Goal: Information Seeking & Learning: Check status

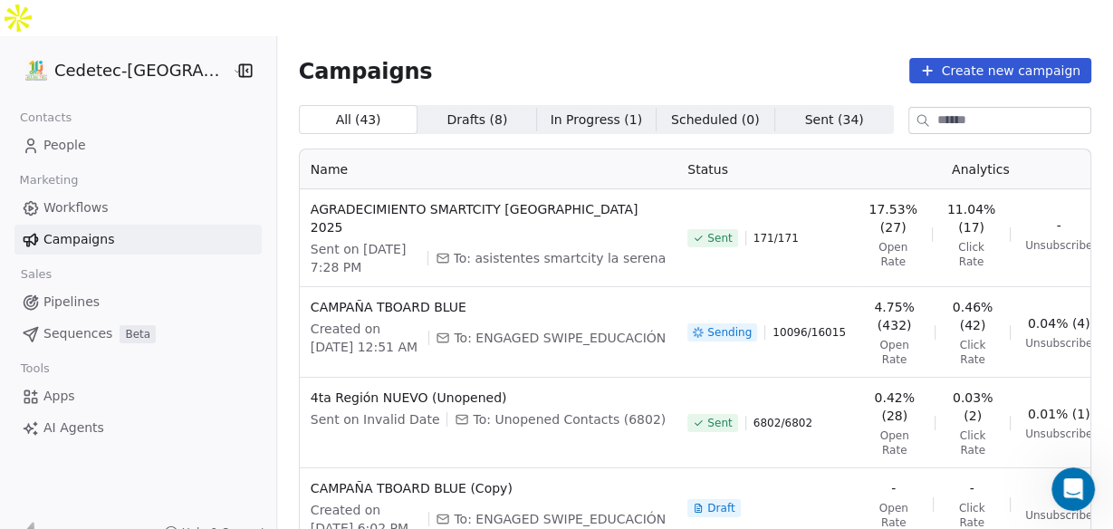
scroll to position [4450, 0]
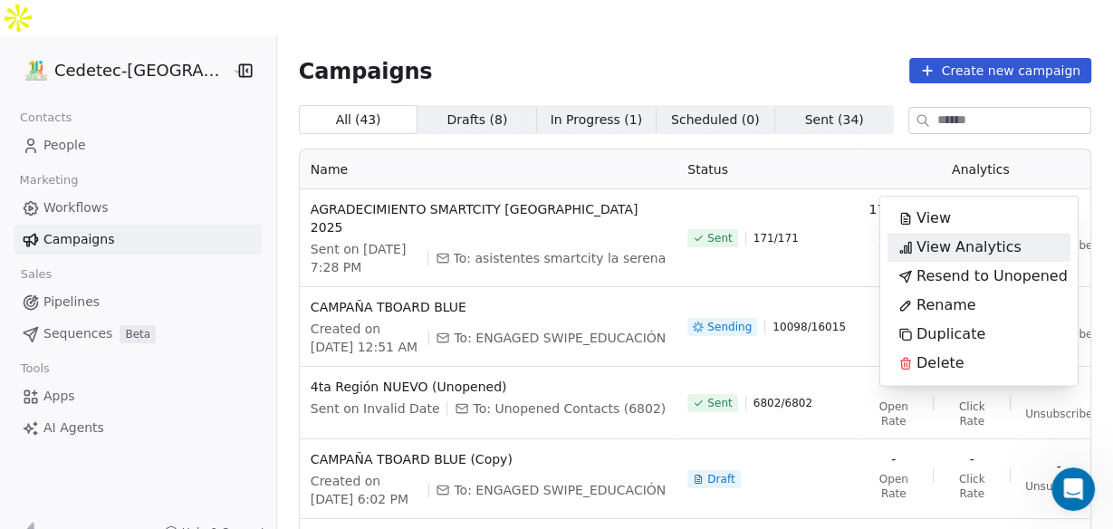
click at [970, 244] on span "View Analytics" at bounding box center [968, 247] width 105 height 22
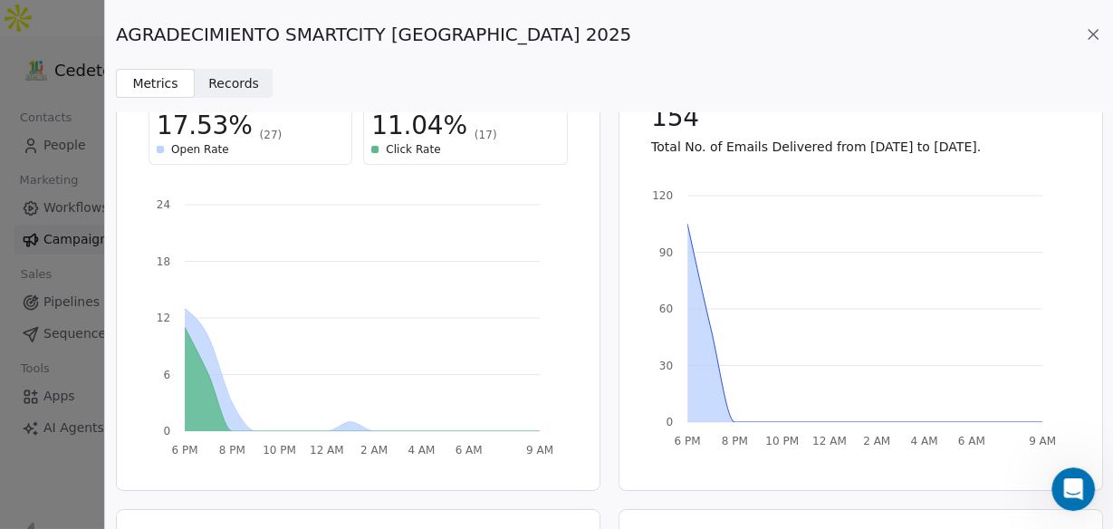
scroll to position [0, 0]
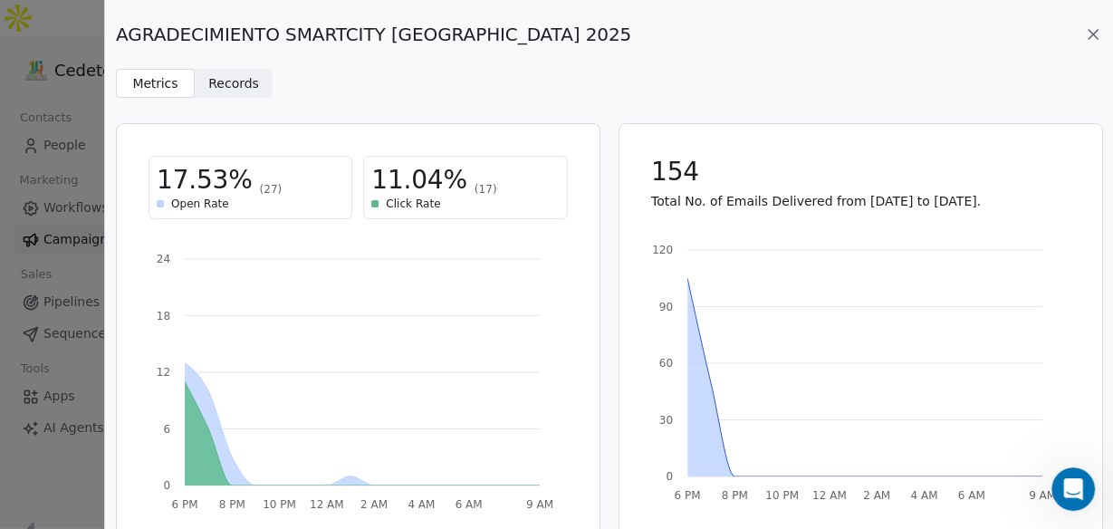
click at [1094, 39] on icon at bounding box center [1093, 34] width 18 height 18
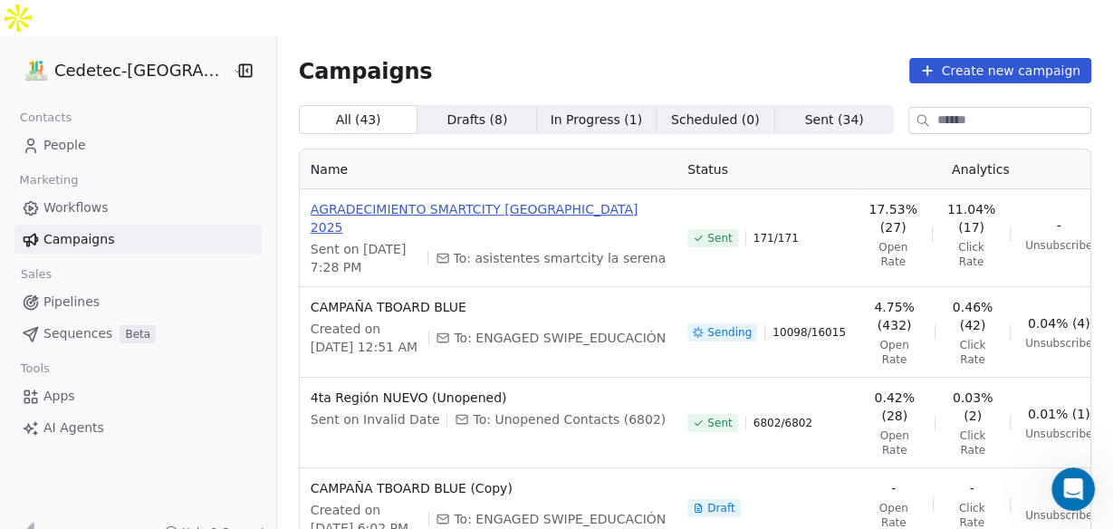
click at [479, 200] on span "AGRADECIMIENTO SMARTCITY [GEOGRAPHIC_DATA] 2025" at bounding box center [488, 218] width 355 height 36
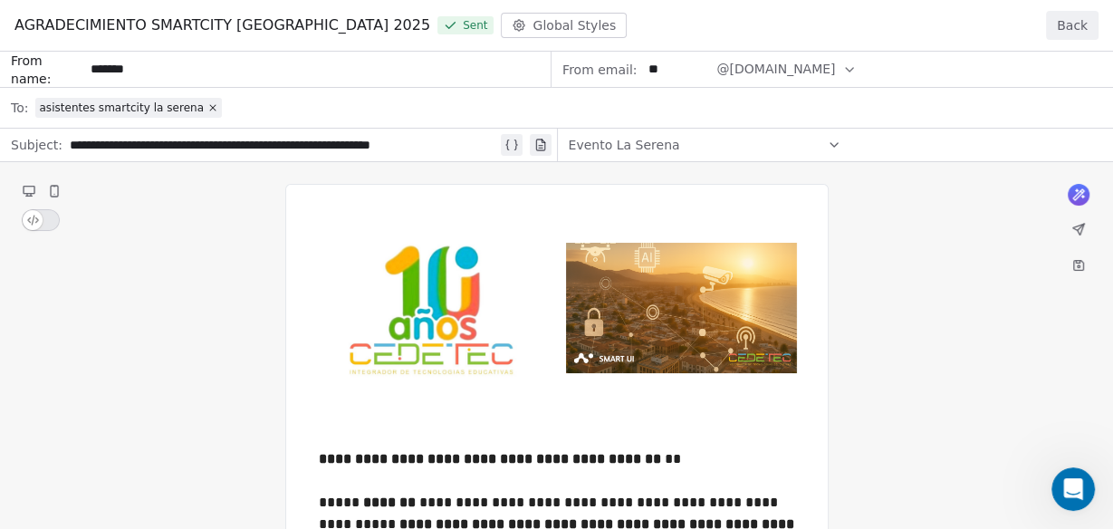
click at [1073, 27] on button "Back" at bounding box center [1072, 25] width 53 height 29
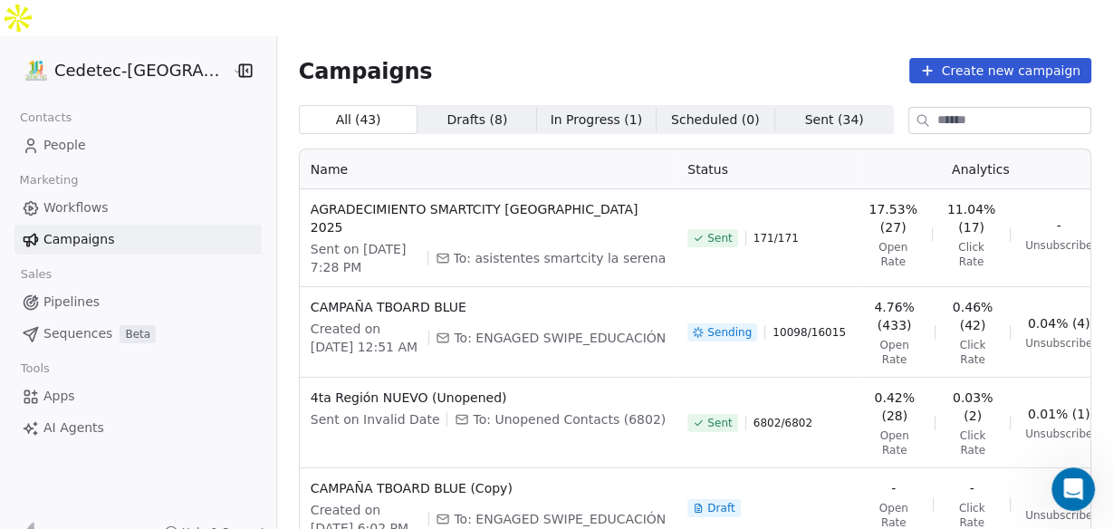
click at [868, 200] on span "17.53% (27)" at bounding box center [892, 218] width 49 height 36
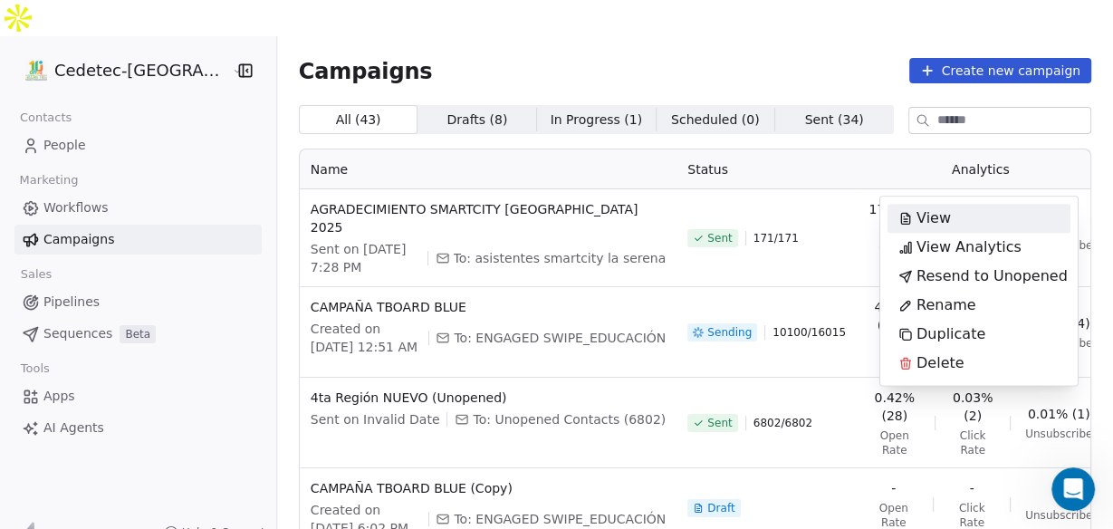
click at [936, 214] on span "View" at bounding box center [933, 218] width 34 height 22
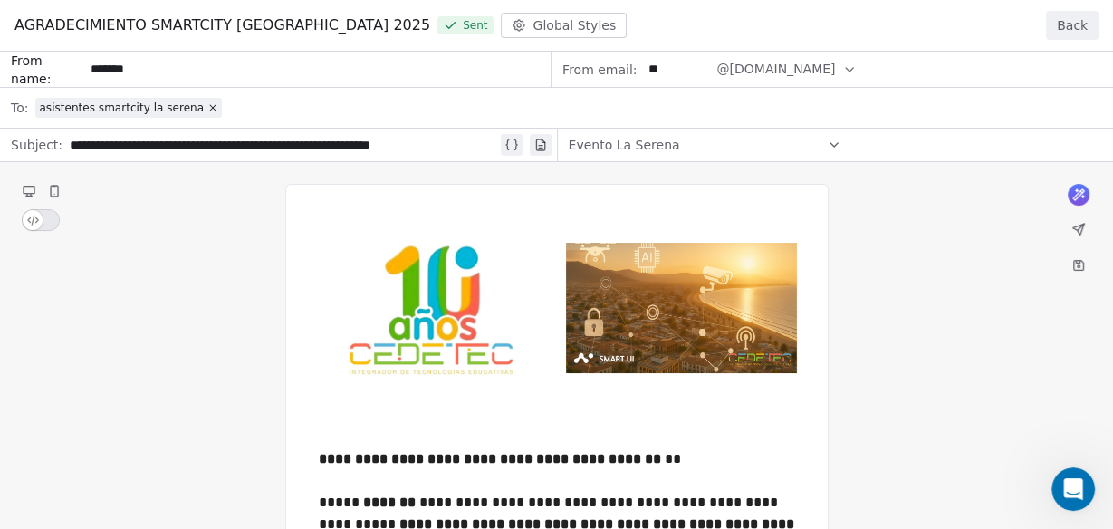
click at [1079, 27] on button "Back" at bounding box center [1072, 25] width 53 height 29
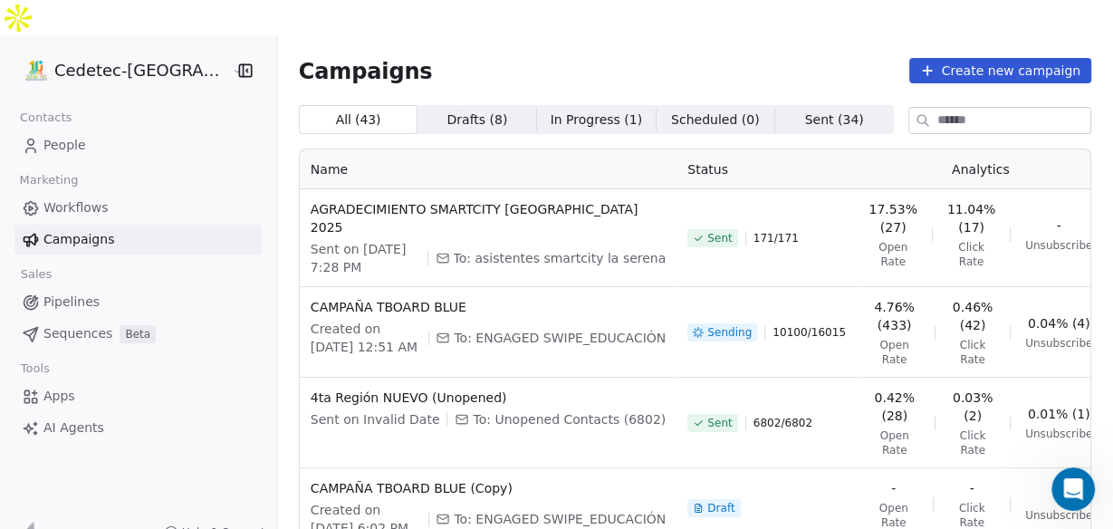
click at [386, 240] on span "Sent on [DATE] 7:28 PM" at bounding box center [366, 258] width 110 height 36
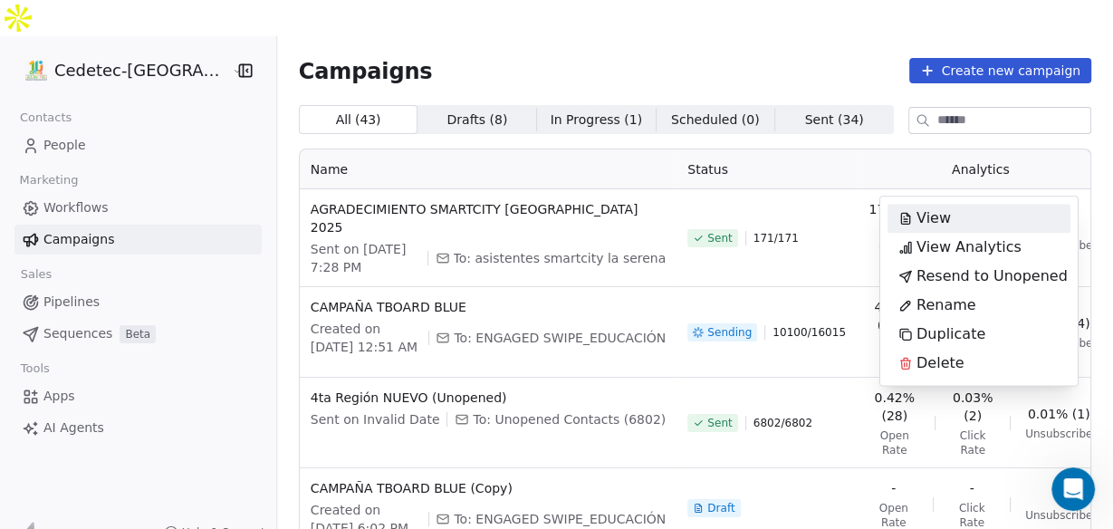
click at [718, 219] on html "Cedetec-[GEOGRAPHIC_DATA] Contacts People Marketing Workflows Campaigns Sales P…" at bounding box center [556, 282] width 1113 height 565
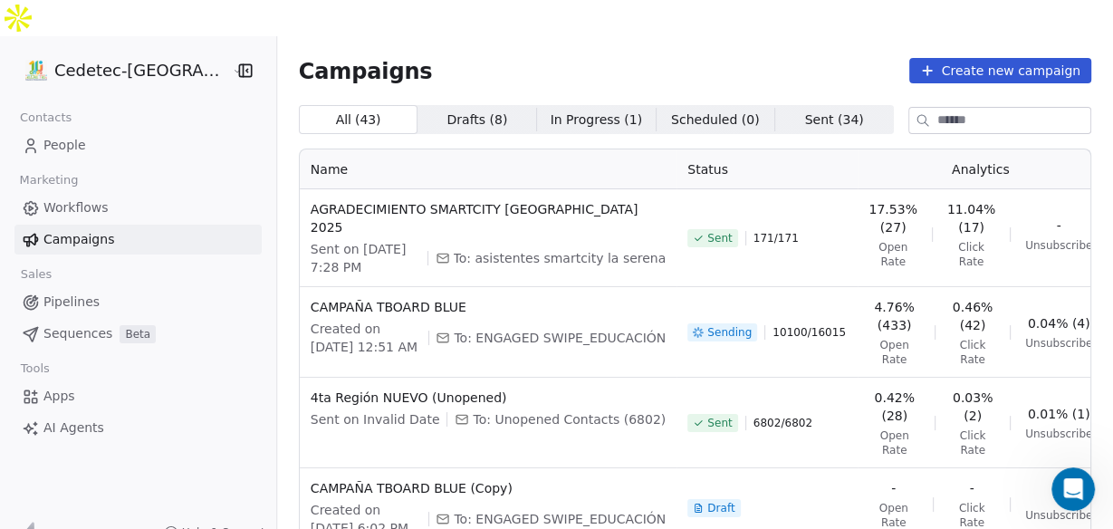
click at [753, 231] on span "171 / 171" at bounding box center [775, 238] width 45 height 14
click at [868, 200] on span "17.53% (27)" at bounding box center [892, 218] width 49 height 36
click at [947, 200] on span "11.04% (17)" at bounding box center [971, 218] width 49 height 36
click at [367, 240] on span "Sent on [DATE] 7:28 PM" at bounding box center [366, 258] width 110 height 36
click at [420, 200] on span "AGRADECIMIENTO SMARTCITY [GEOGRAPHIC_DATA] 2025" at bounding box center [488, 218] width 355 height 36
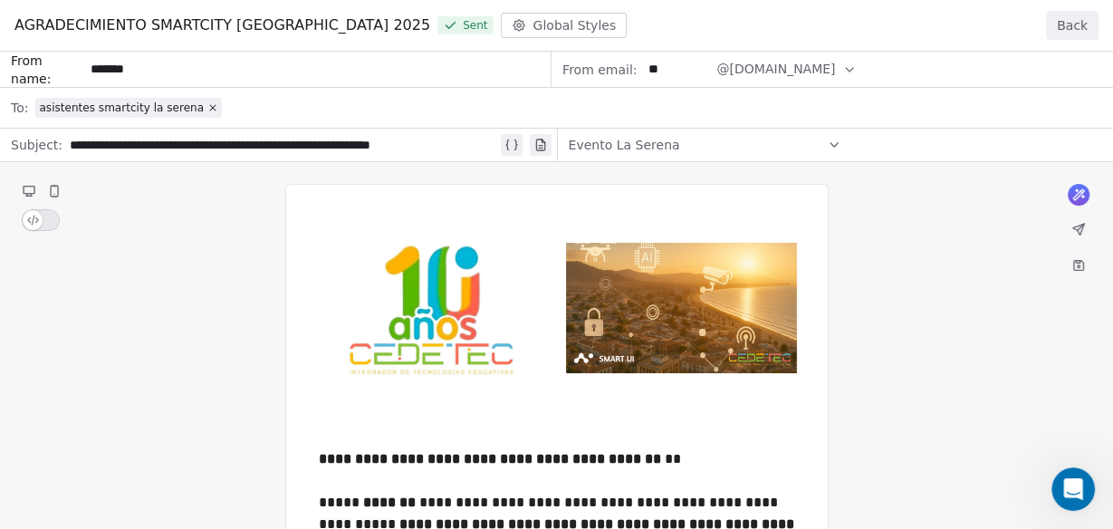
click at [1079, 25] on button "Back" at bounding box center [1072, 25] width 53 height 29
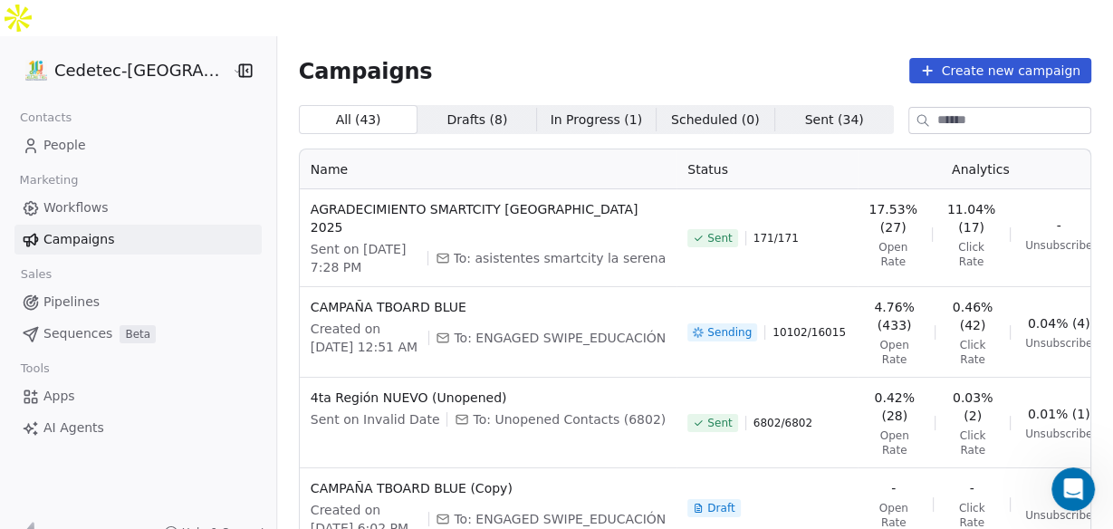
click at [61, 136] on span "People" at bounding box center [64, 145] width 43 height 19
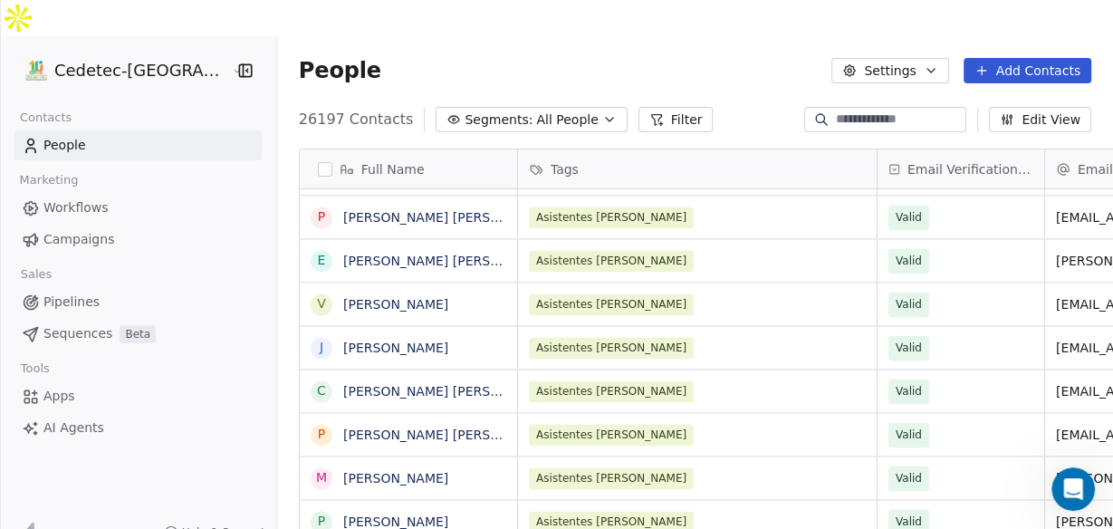
click at [606, 118] on icon "button" at bounding box center [609, 120] width 7 height 4
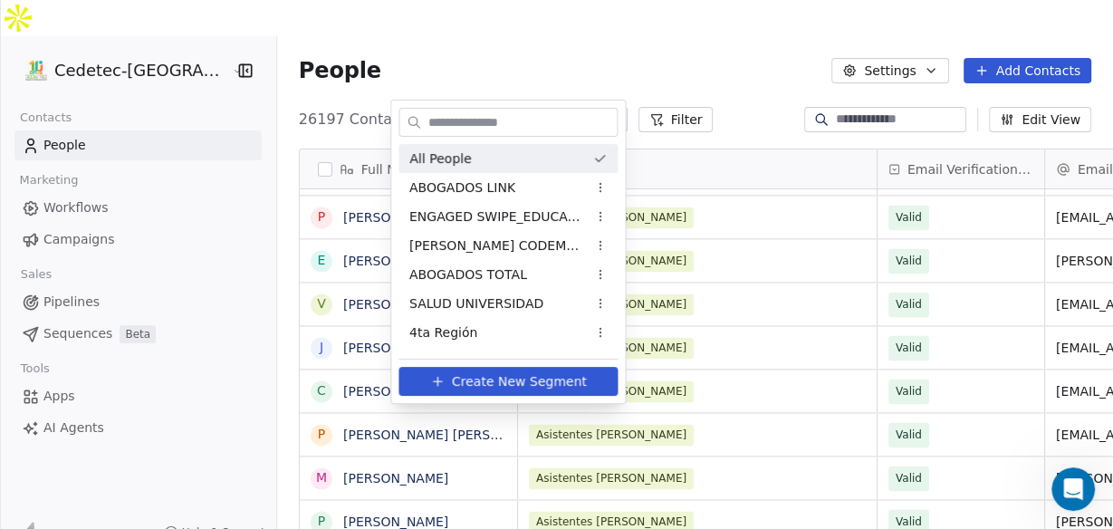
click at [467, 336] on span "4ta Región" at bounding box center [443, 332] width 68 height 19
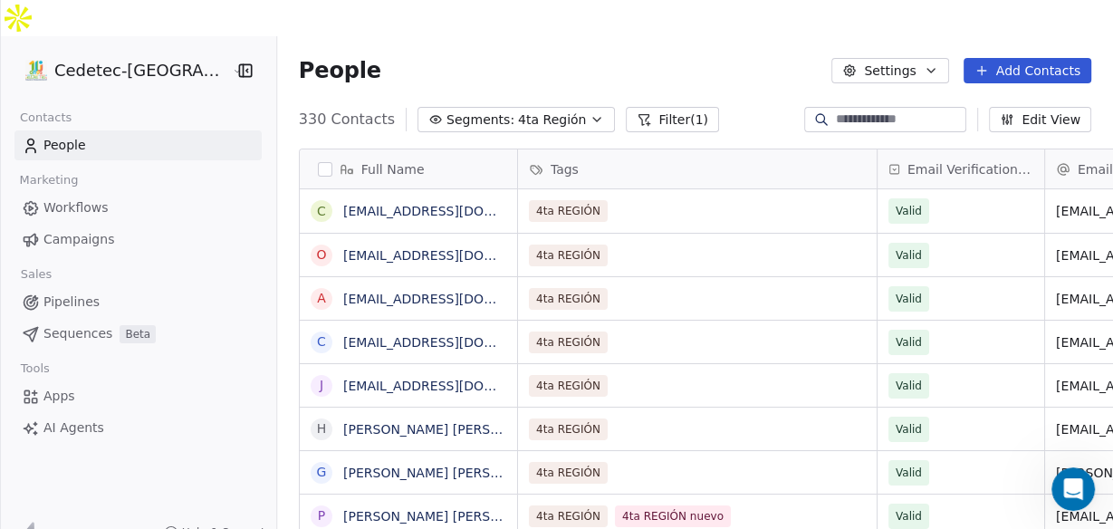
click at [1055, 107] on button "Edit View" at bounding box center [1040, 119] width 102 height 25
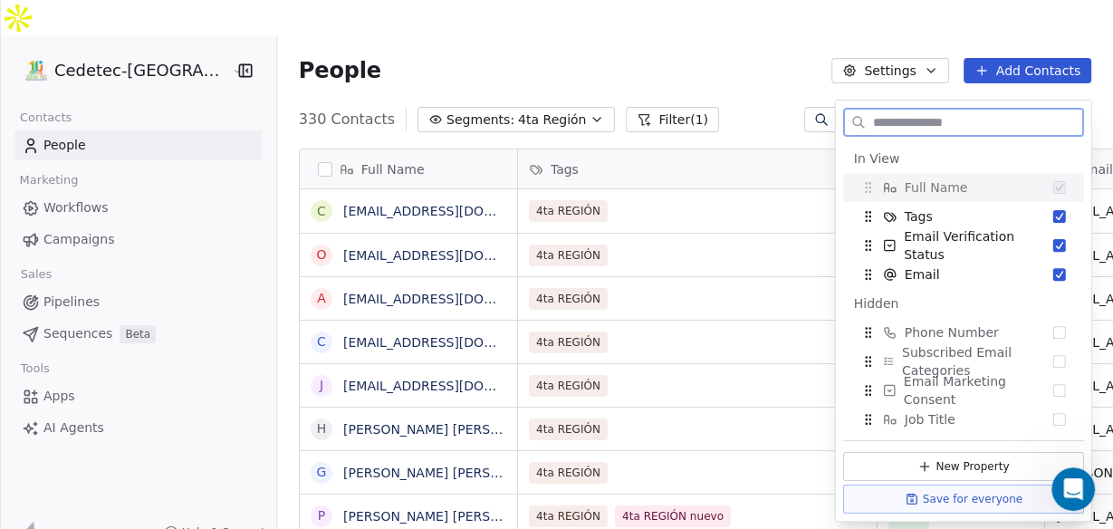
click at [1052, 107] on button "Edit View" at bounding box center [1040, 119] width 102 height 25
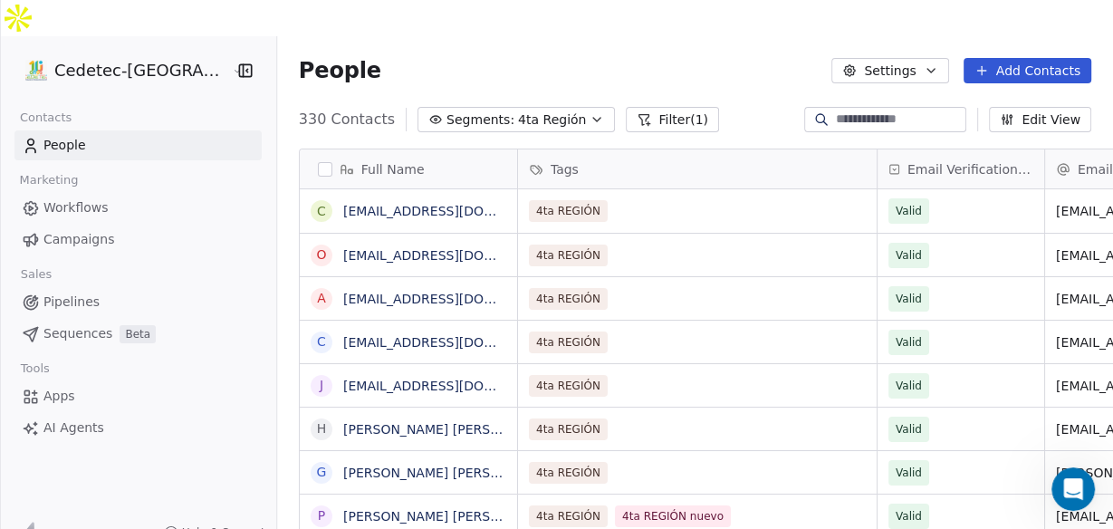
click at [85, 230] on span "Campaigns" at bounding box center [78, 239] width 71 height 19
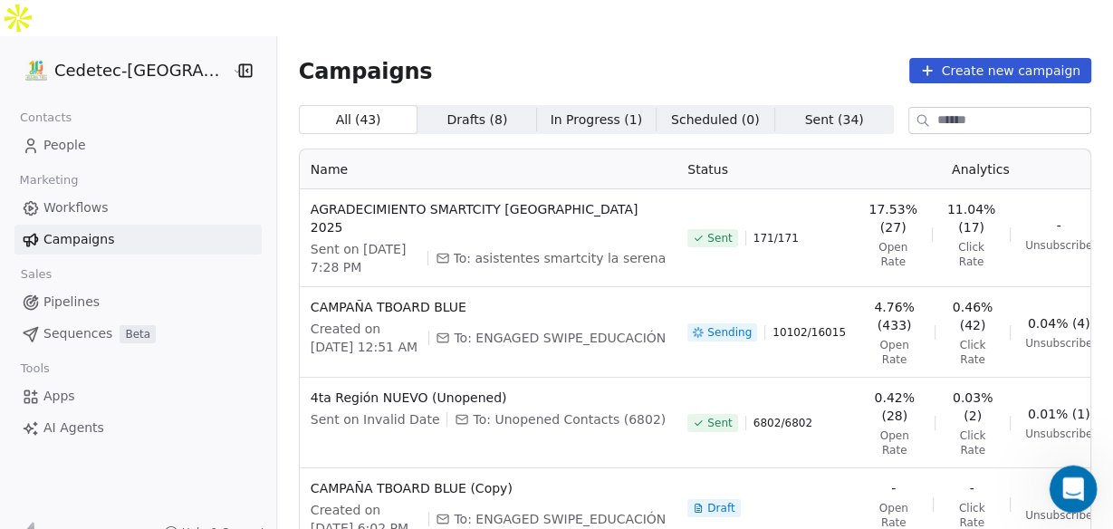
click at [1077, 503] on div "Open Intercom Messenger" at bounding box center [1070, 486] width 60 height 60
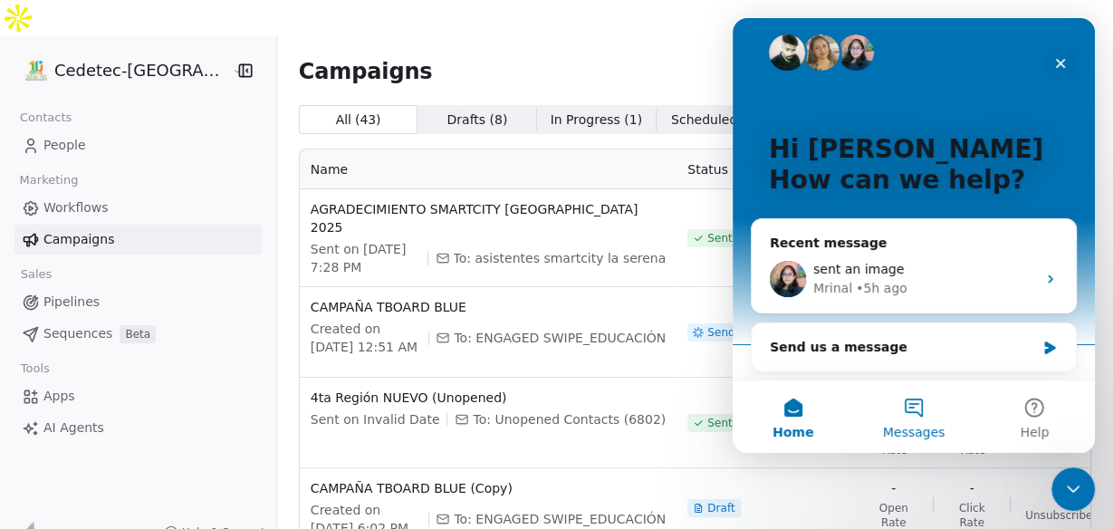
click at [922, 406] on button "Messages" at bounding box center [913, 416] width 120 height 72
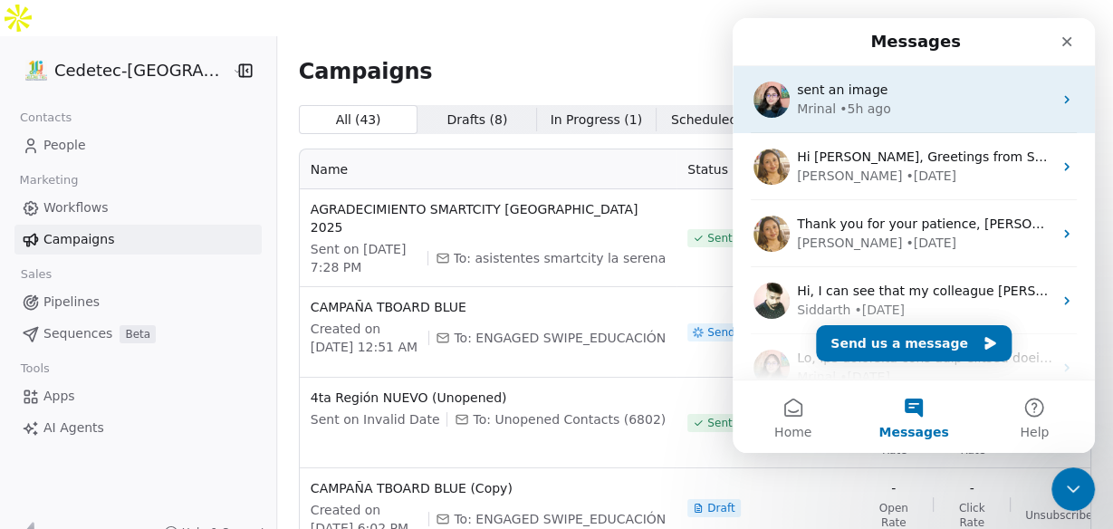
click at [913, 110] on div "[PERSON_NAME] • 5h ago" at bounding box center [924, 109] width 255 height 19
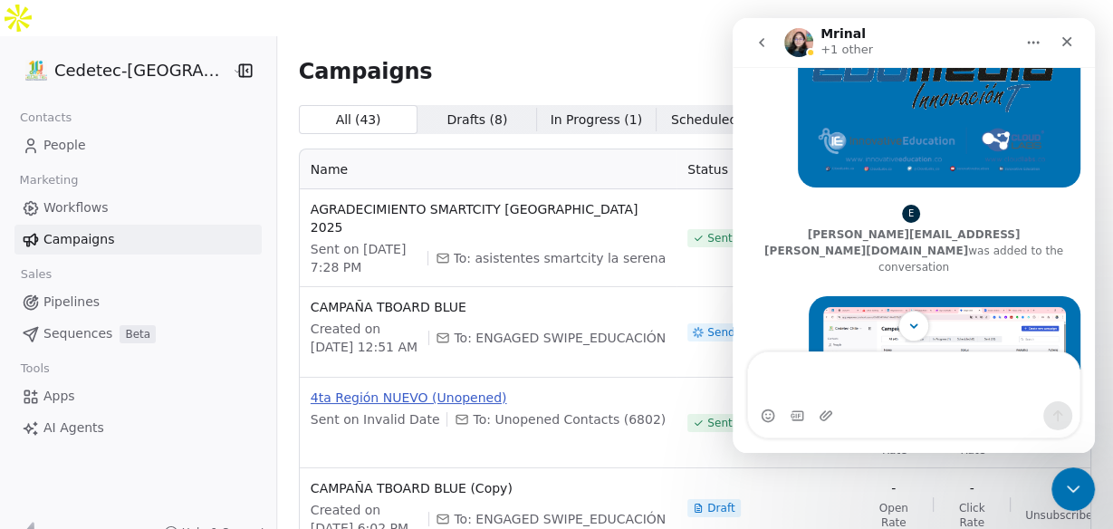
click at [604, 388] on span "4ta Región NUEVO (Unopened)" at bounding box center [488, 397] width 355 height 18
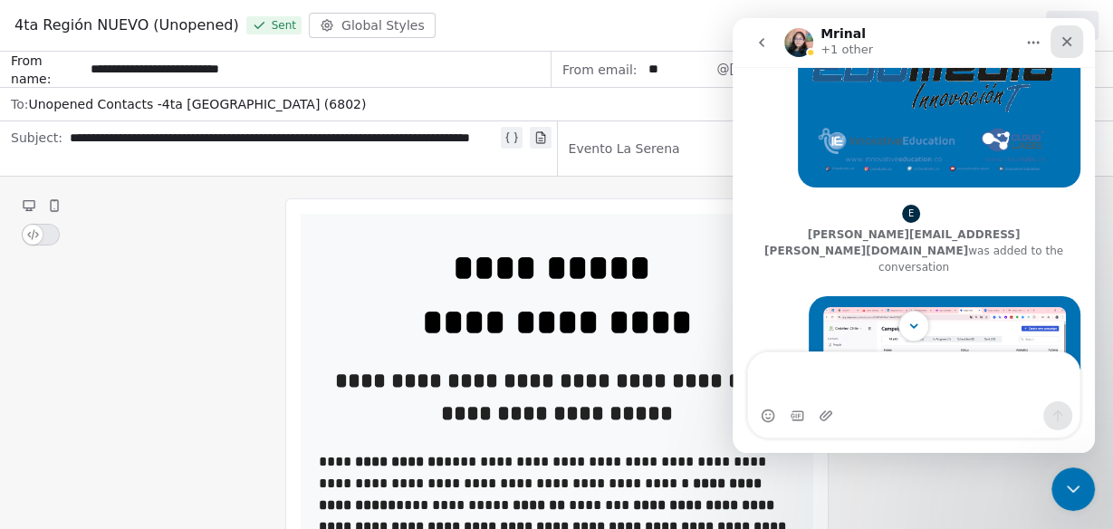
click at [1067, 42] on icon "Close" at bounding box center [1066, 41] width 14 height 14
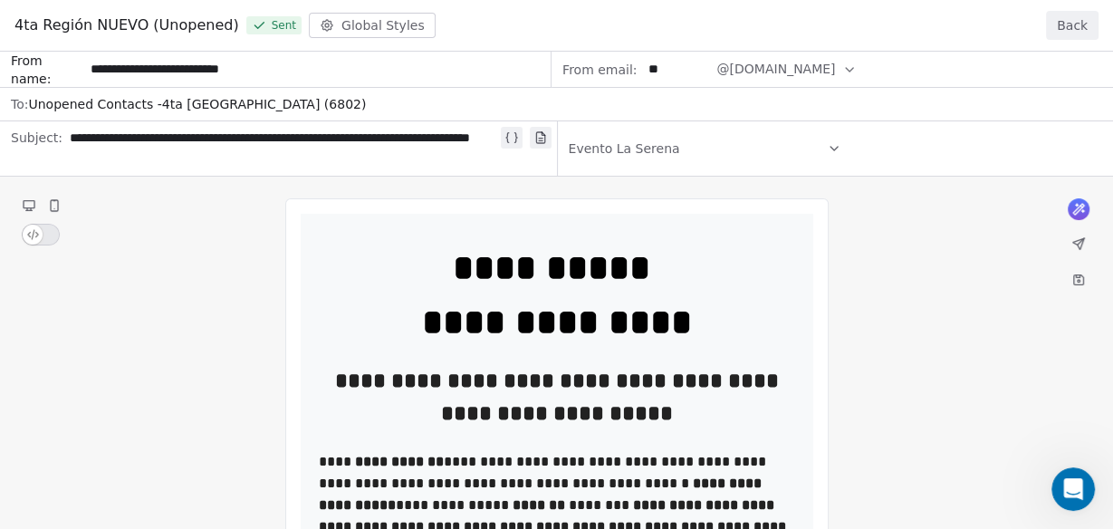
click at [1066, 32] on button "Back" at bounding box center [1072, 25] width 53 height 29
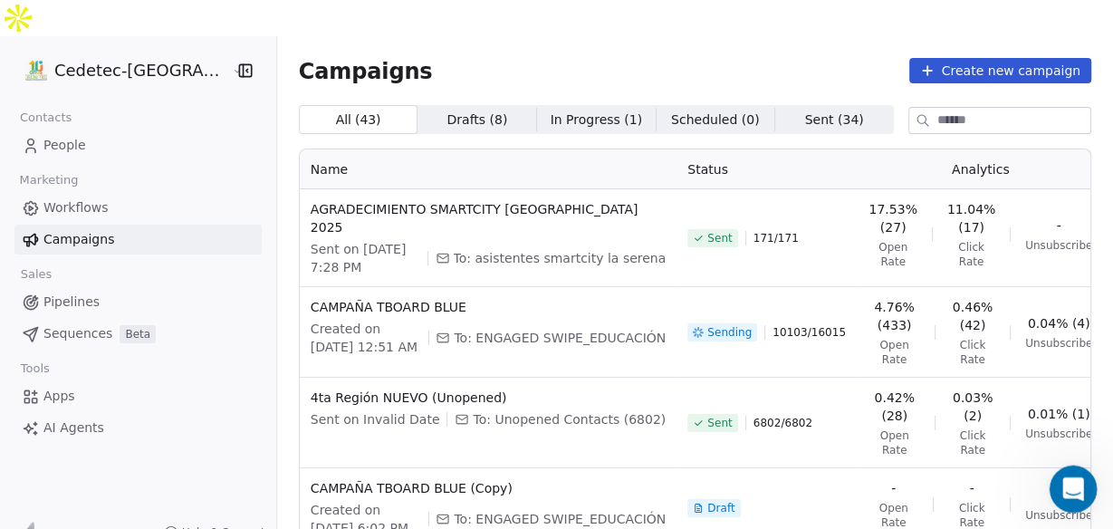
click at [1077, 495] on div "Open Intercom Messenger" at bounding box center [1070, 486] width 60 height 60
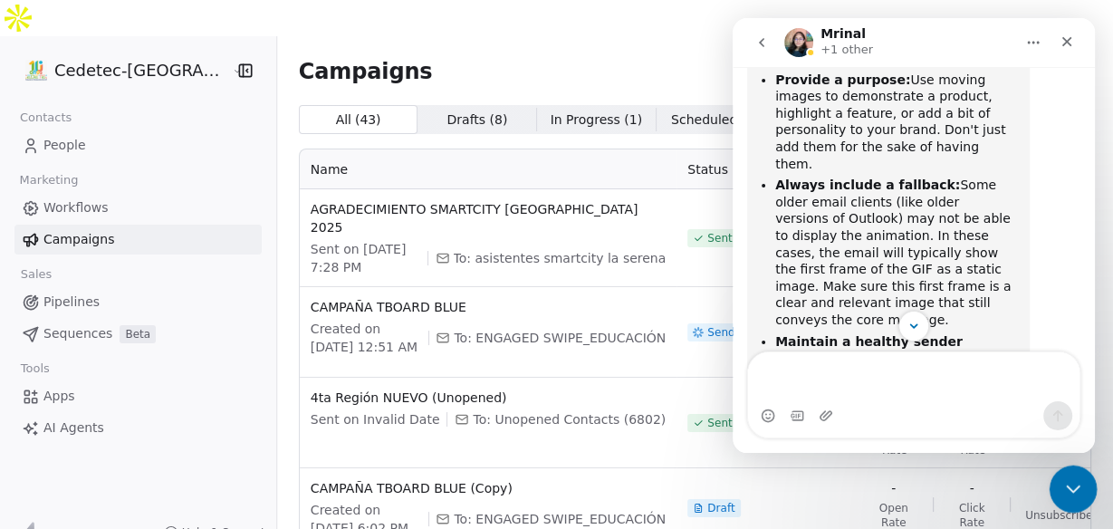
scroll to position [1099, 0]
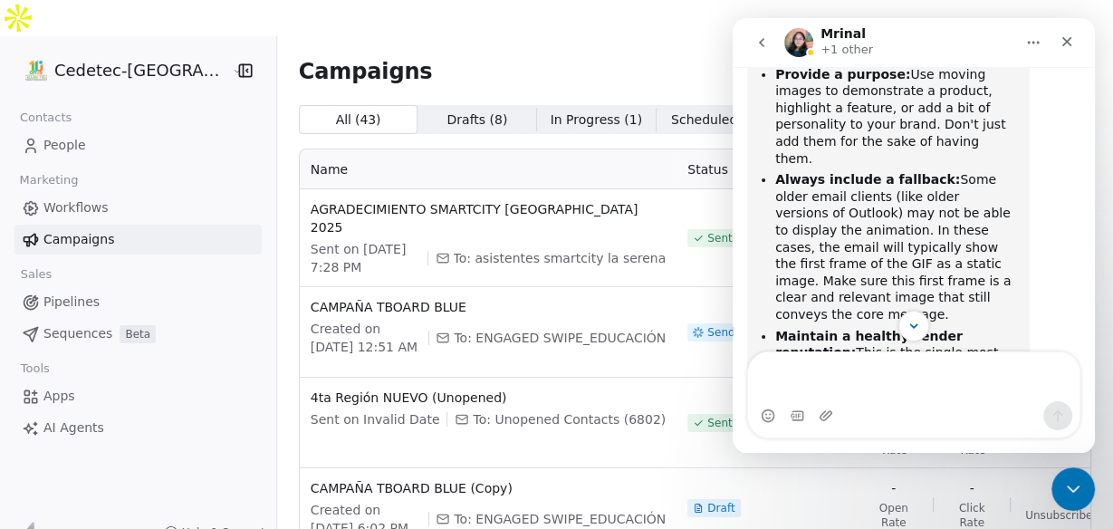
click at [769, 42] on button "go back" at bounding box center [761, 42] width 34 height 34
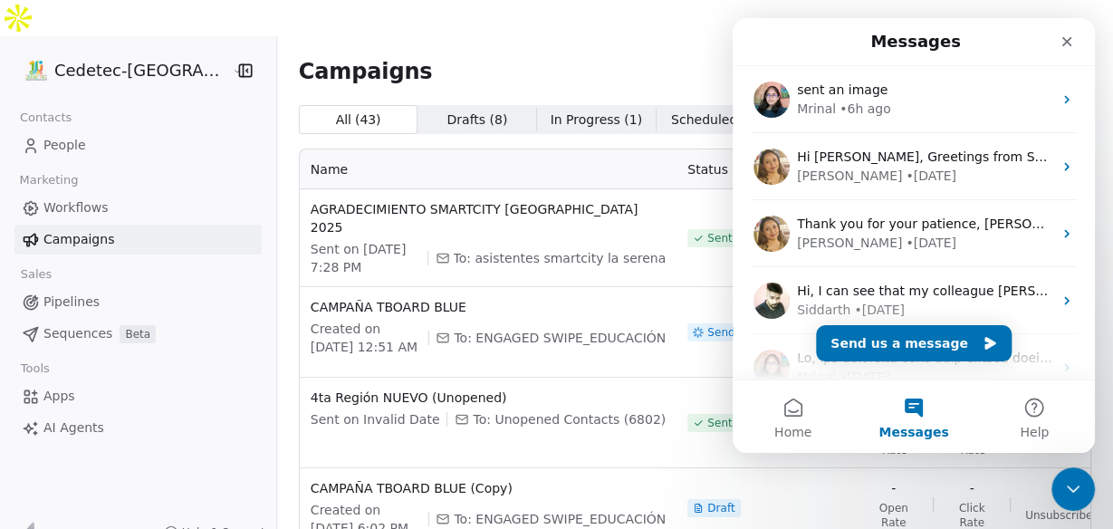
scroll to position [0, 0]
click at [1070, 40] on icon "Close" at bounding box center [1066, 41] width 14 height 14
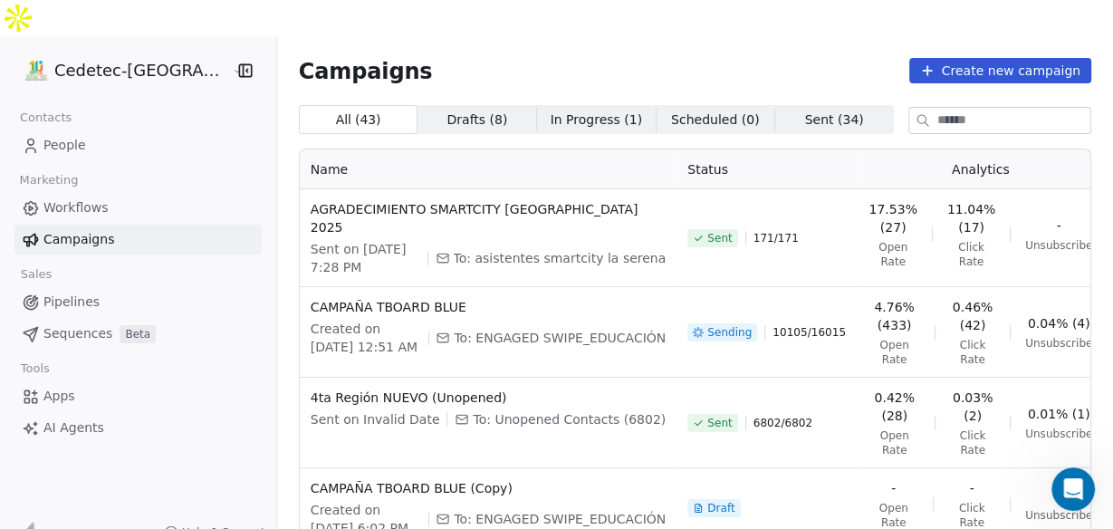
click at [687, 208] on div "Sent 171 / 171" at bounding box center [766, 238] width 159 height 76
click at [753, 231] on span "171 / 171" at bounding box center [775, 238] width 45 height 14
click at [75, 198] on span "Workflows" at bounding box center [75, 207] width 65 height 19
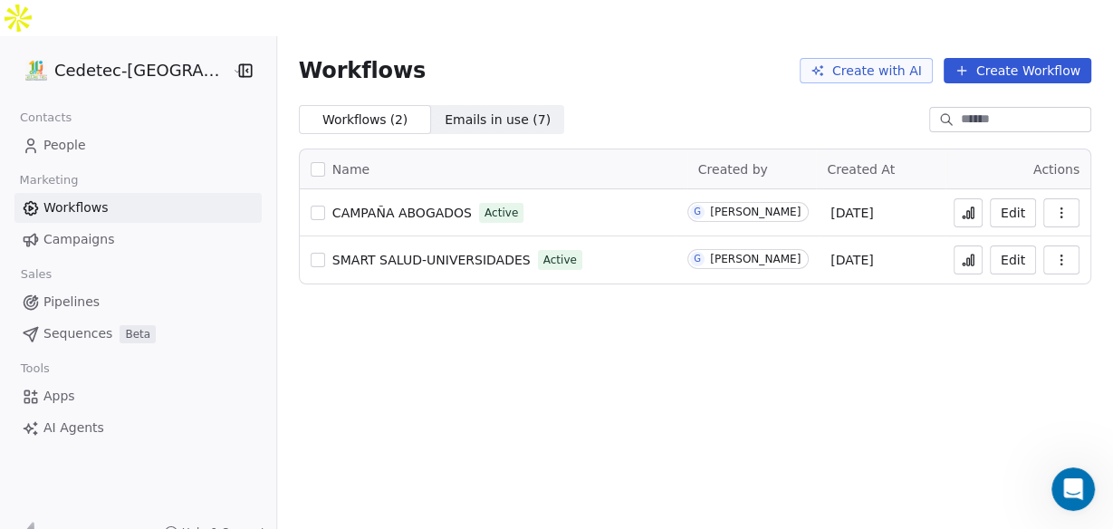
click at [62, 418] on span "AI Agents" at bounding box center [73, 427] width 61 height 19
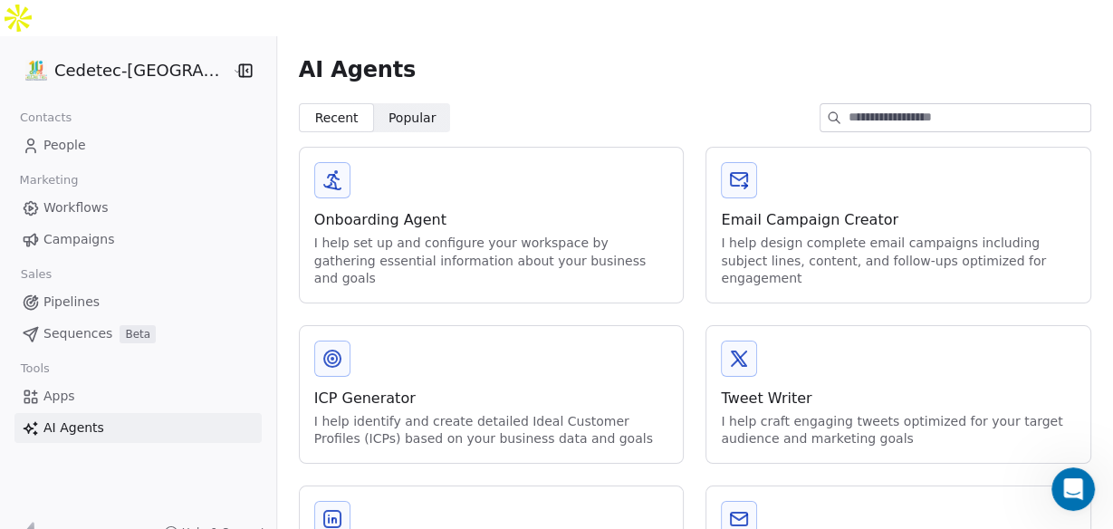
click at [62, 387] on span "Apps" at bounding box center [59, 396] width 32 height 19
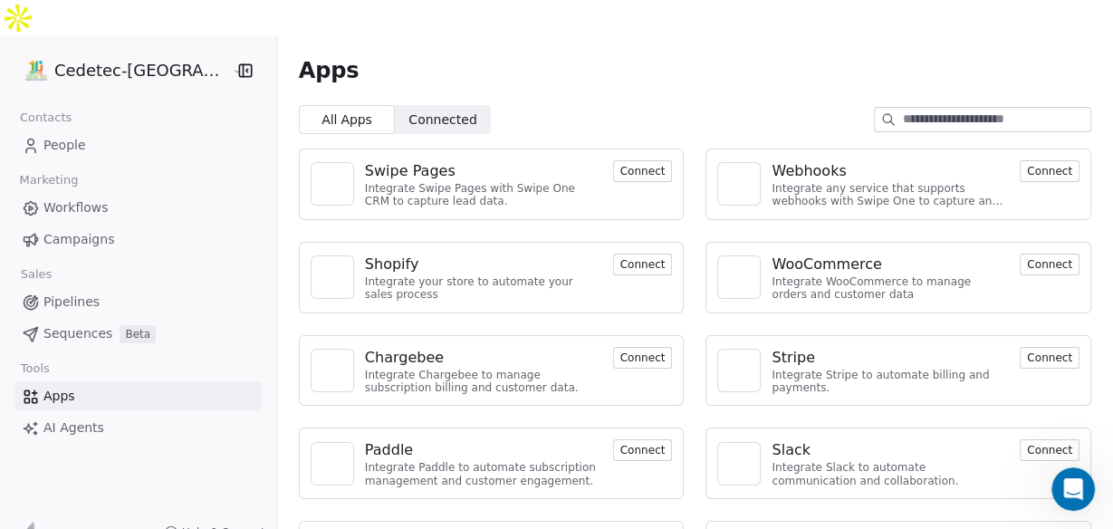
click at [72, 292] on span "Pipelines" at bounding box center [71, 301] width 56 height 19
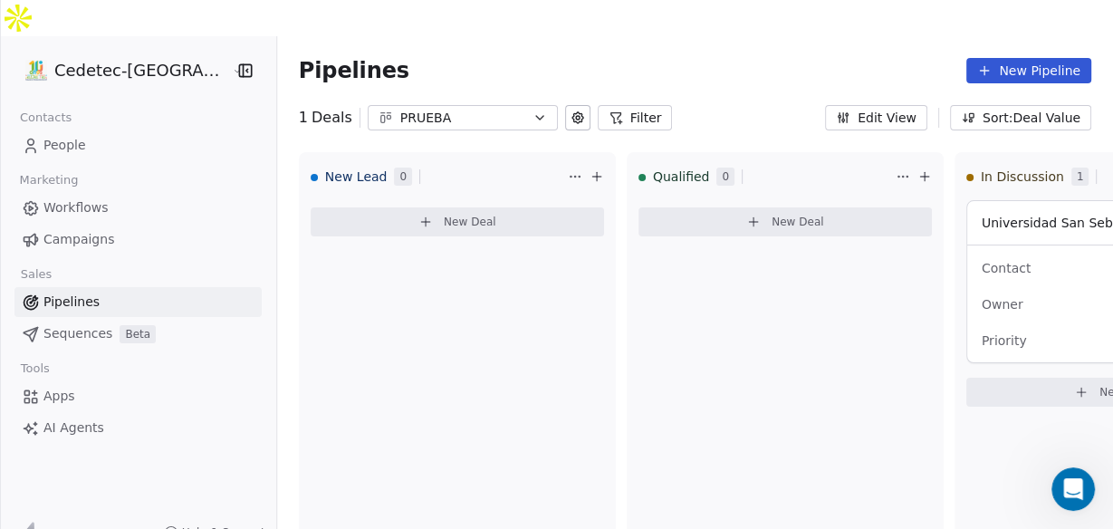
click at [88, 198] on span "Workflows" at bounding box center [75, 207] width 65 height 19
click at [81, 230] on span "Campaigns" at bounding box center [78, 239] width 71 height 19
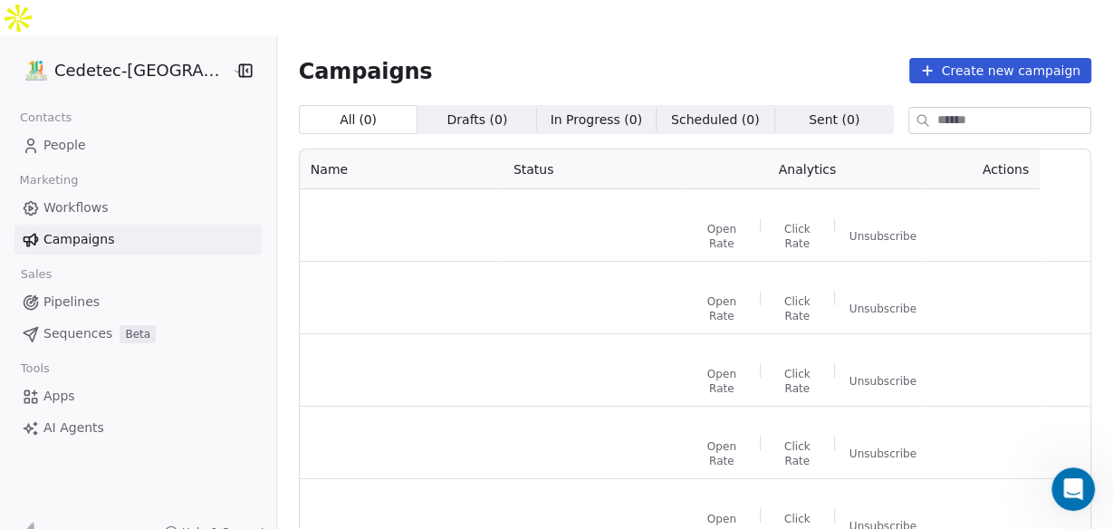
click at [93, 225] on link "Campaigns" at bounding box center [137, 240] width 247 height 30
